Goal: Information Seeking & Learning: Learn about a topic

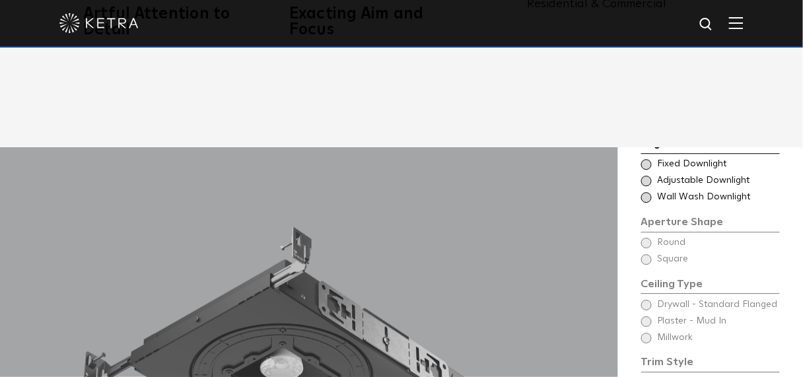
scroll to position [875, 0]
click at [649, 160] on span at bounding box center [646, 165] width 11 height 11
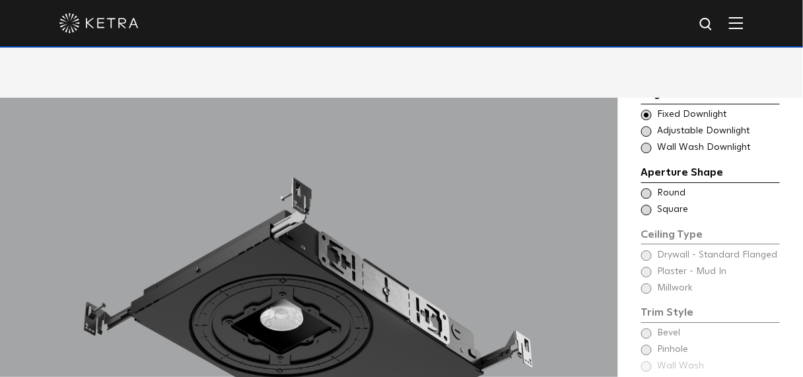
scroll to position [926, 0]
click at [649, 126] on span at bounding box center [646, 131] width 11 height 11
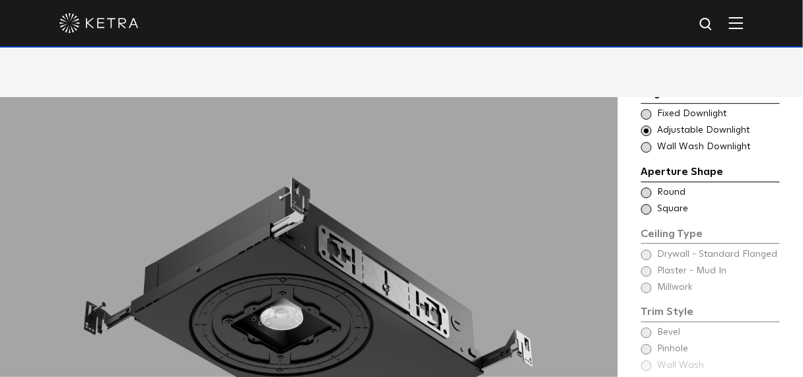
click at [645, 142] on span at bounding box center [646, 147] width 11 height 11
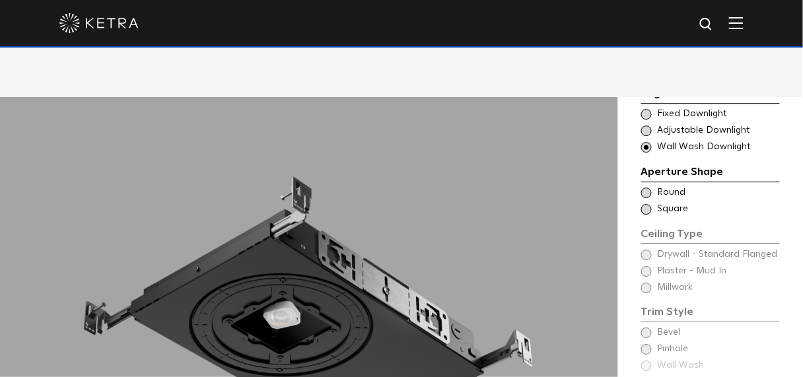
click at [647, 109] on span at bounding box center [646, 114] width 11 height 11
click at [644, 188] on span at bounding box center [646, 193] width 11 height 11
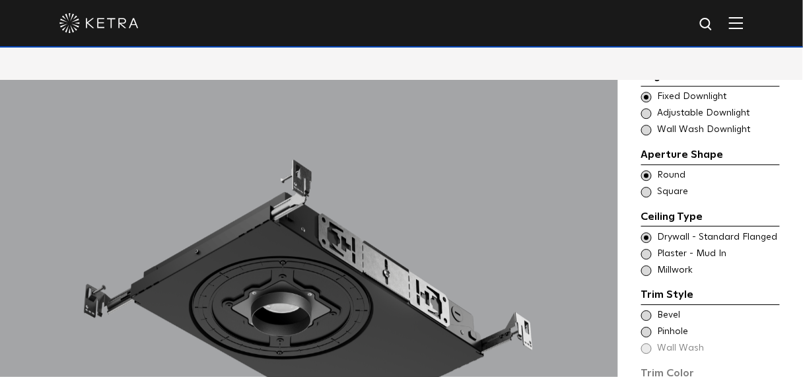
scroll to position [943, 0]
click at [649, 265] on span at bounding box center [646, 270] width 11 height 11
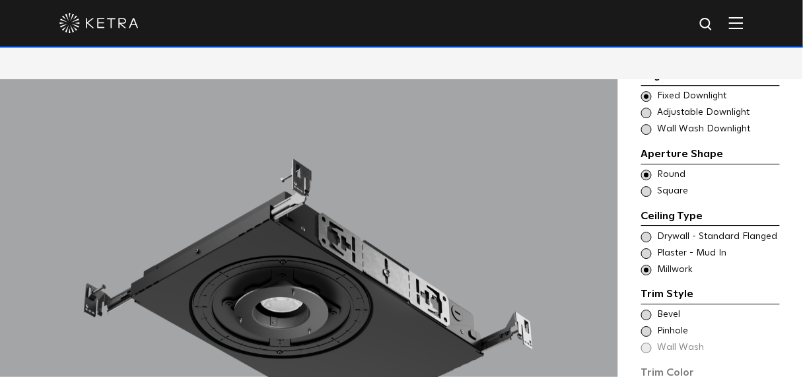
click at [647, 310] on span at bounding box center [646, 315] width 11 height 11
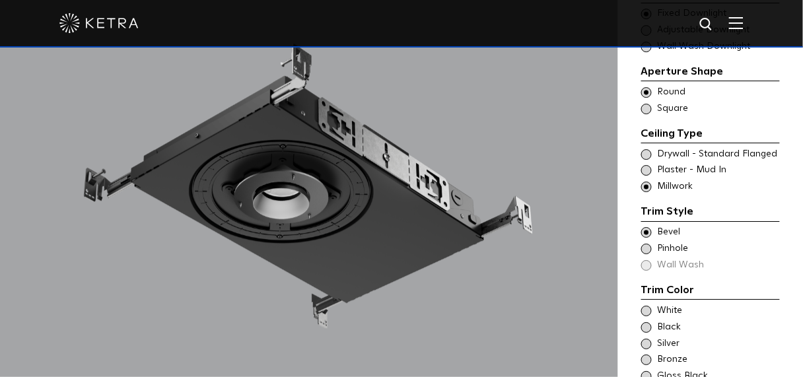
scroll to position [1060, 0]
click at [646, 305] on span at bounding box center [646, 310] width 11 height 11
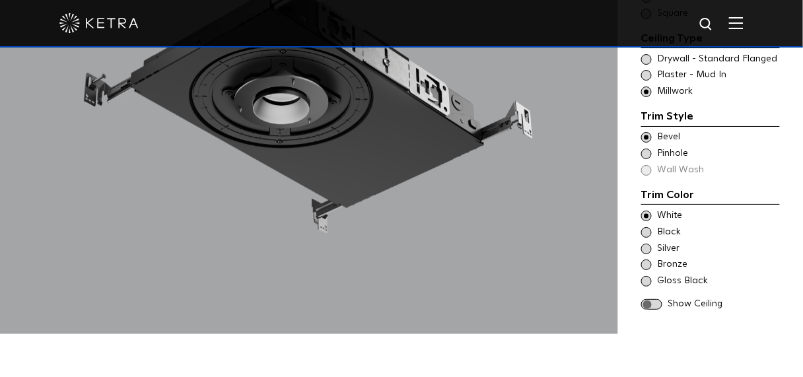
scroll to position [1154, 0]
click at [650, 299] on span at bounding box center [651, 304] width 21 height 11
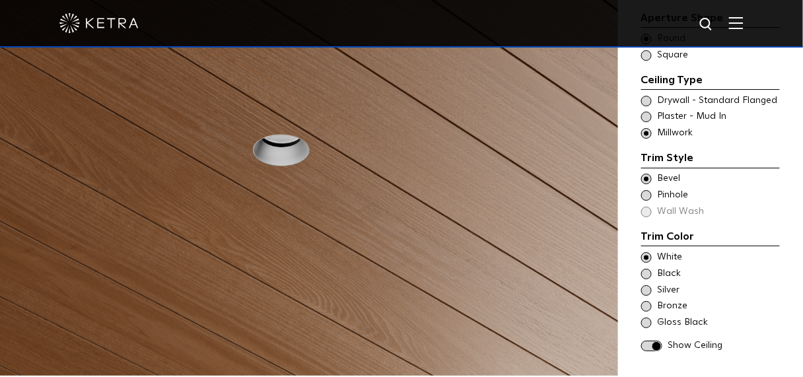
scroll to position [1072, 0]
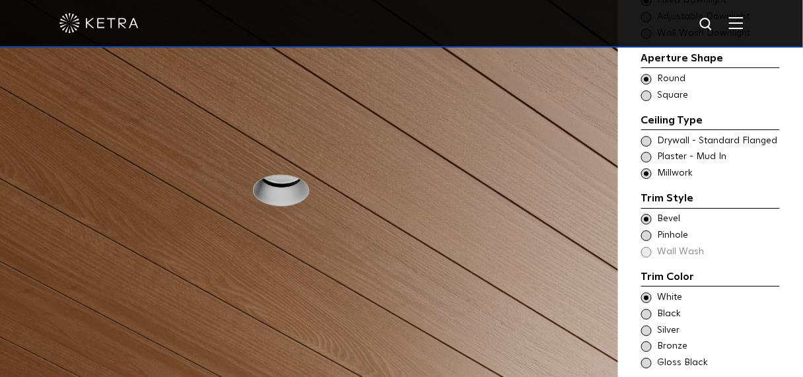
click at [645, 309] on span at bounding box center [646, 314] width 11 height 11
click at [646, 314] on span at bounding box center [646, 363] width 11 height 11
click at [648, 309] on span at bounding box center [646, 314] width 11 height 11
click at [644, 314] on span at bounding box center [646, 331] width 11 height 11
click at [645, 314] on span at bounding box center [646, 347] width 11 height 11
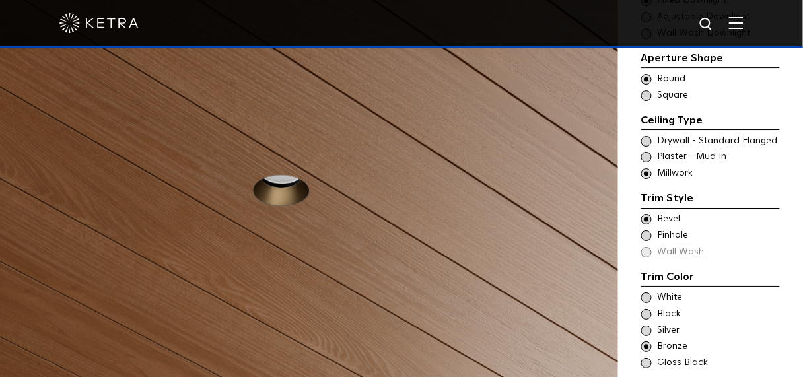
scroll to position [1185, 0]
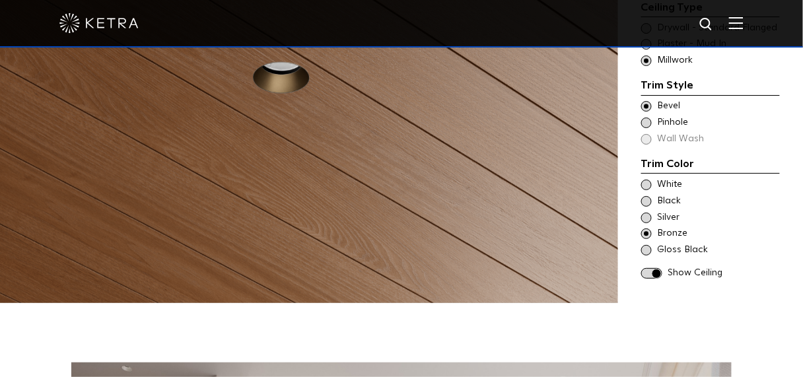
drag, startPoint x: 511, startPoint y: 230, endPoint x: 640, endPoint y: 273, distance: 136.6
click at [640, 273] on div "Begin Choose Aperture Shape Fixed Downlight Choose Aperture Shape Adjustable Do…" at bounding box center [710, 70] width 185 height 466
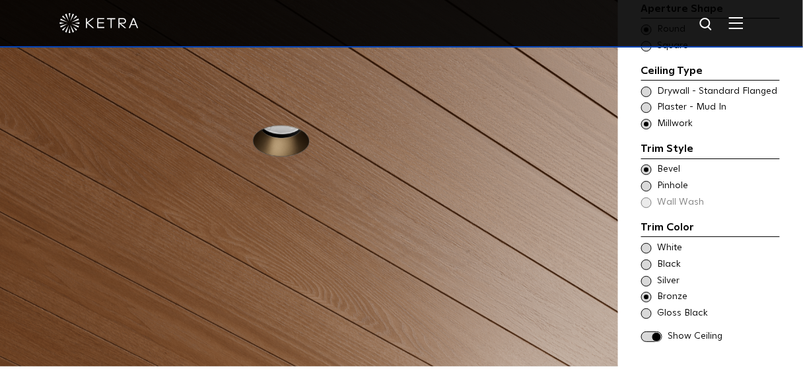
scroll to position [986, 0]
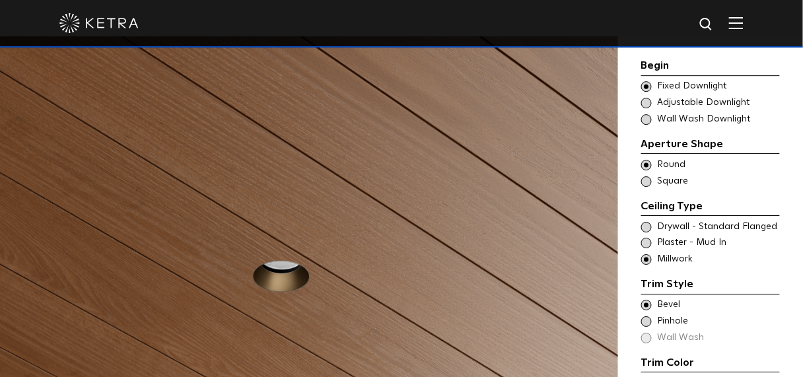
click at [649, 238] on span at bounding box center [646, 243] width 11 height 11
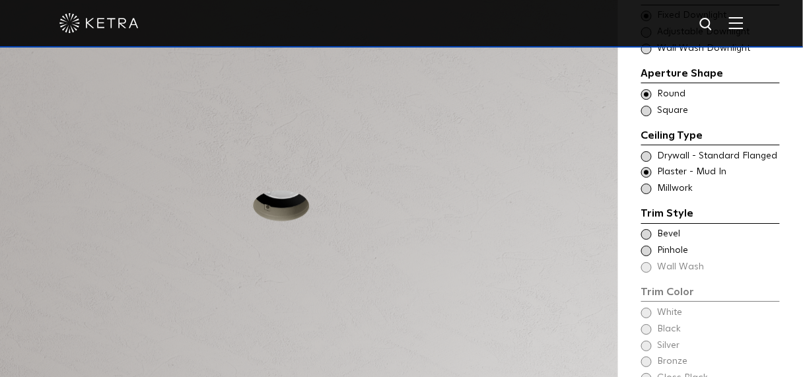
scroll to position [1058, 0]
click at [647, 228] on span at bounding box center [646, 233] width 11 height 11
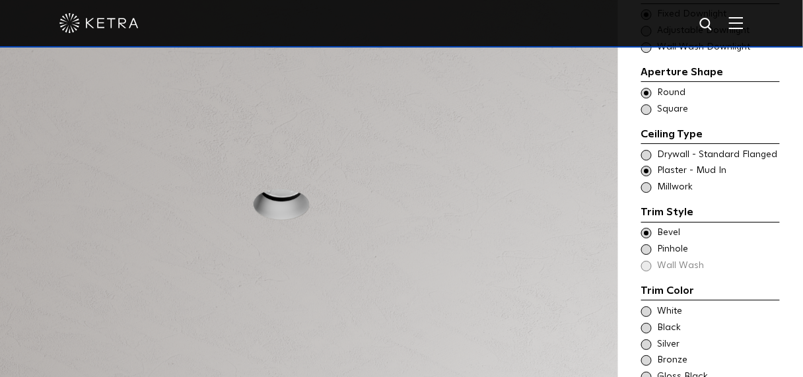
click at [647, 244] on span at bounding box center [646, 249] width 11 height 11
click at [646, 228] on span at bounding box center [646, 233] width 11 height 11
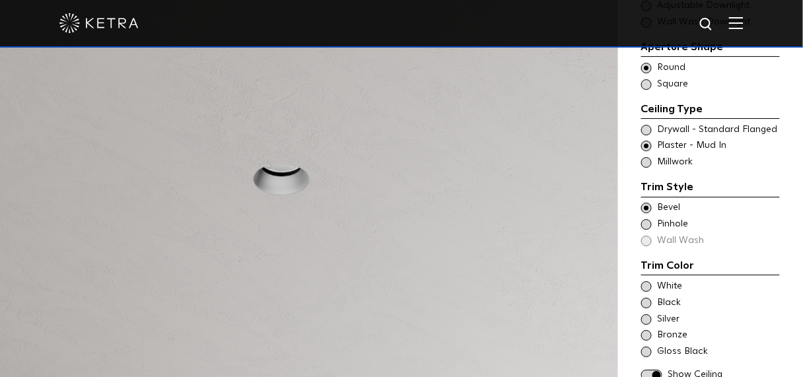
scroll to position [1086, 0]
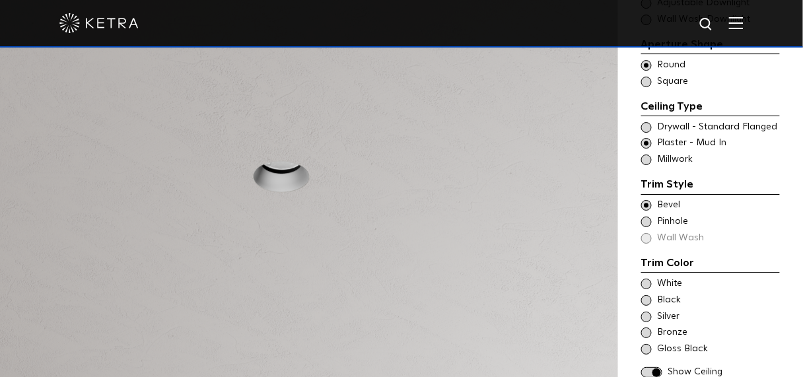
click at [647, 314] on span at bounding box center [646, 349] width 11 height 11
click at [641, 312] on div "Begin Choose Aperture Shape Fixed Downlight Choose Aperture Shape Adjustable Do…" at bounding box center [710, 170] width 185 height 466
click at [645, 314] on span at bounding box center [646, 333] width 11 height 11
click at [649, 312] on span at bounding box center [646, 317] width 11 height 11
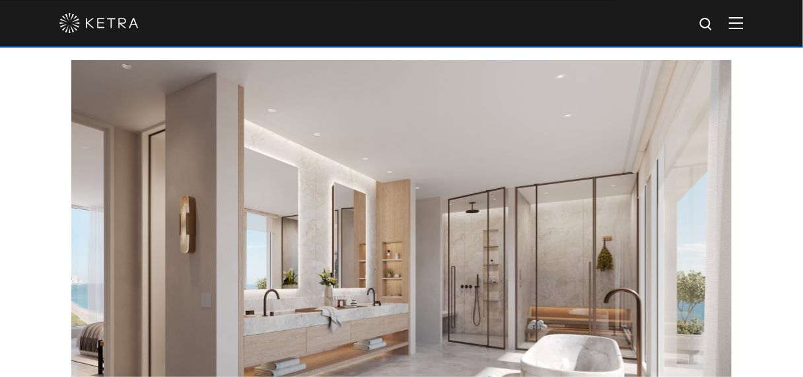
scroll to position [1481, 0]
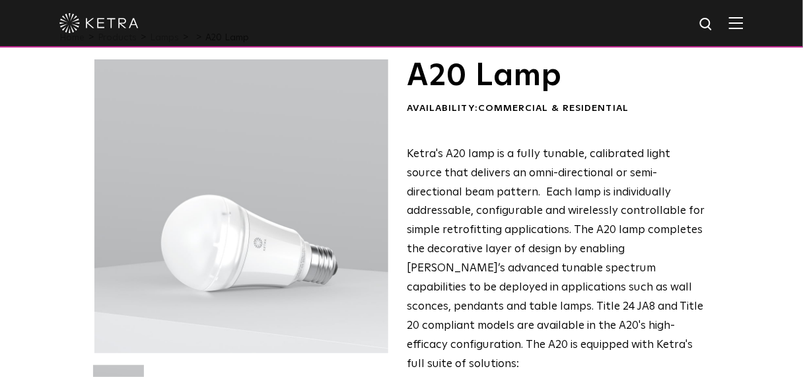
scroll to position [39, 0]
